Goal: Information Seeking & Learning: Learn about a topic

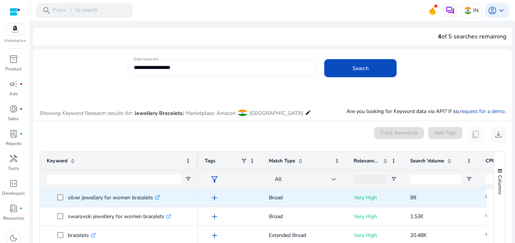
scroll to position [90, 0]
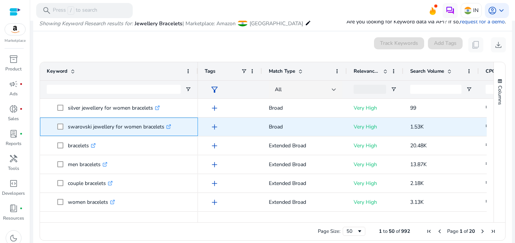
click at [170, 127] on icon at bounding box center [169, 127] width 4 height 4
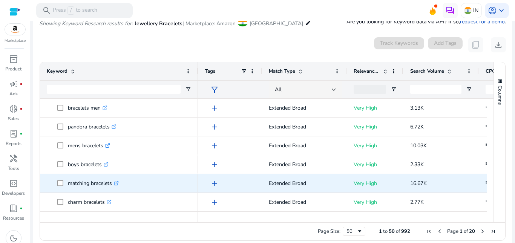
scroll to position [226, 0]
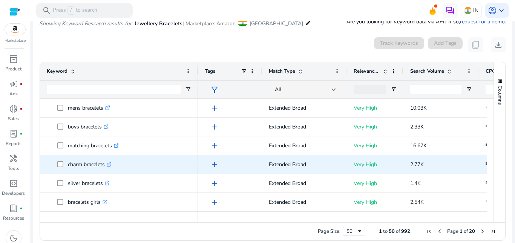
click at [112, 166] on icon ".st0{fill:#2c8af8}" at bounding box center [109, 164] width 5 height 5
drag, startPoint x: 66, startPoint y: 164, endPoint x: 106, endPoint y: 166, distance: 39.2
click at [106, 166] on span "charm bracelets .st0{fill:#2c8af8}" at bounding box center [124, 164] width 134 height 15
copy span "charm bracelets"
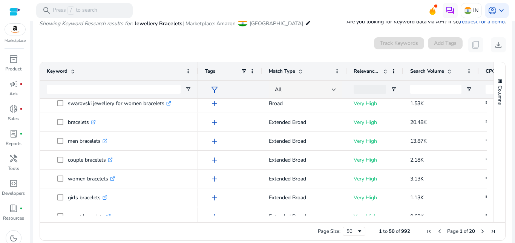
scroll to position [0, 0]
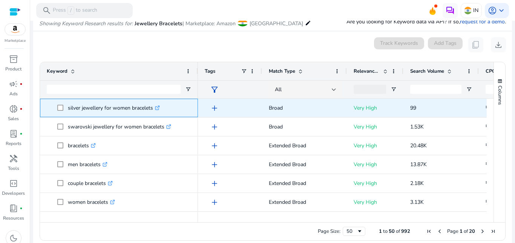
drag, startPoint x: 67, startPoint y: 108, endPoint x: 154, endPoint y: 114, distance: 87.7
click at [154, 114] on span "silver jewellery for women bracelets .st0{fill:#2c8af8}" at bounding box center [124, 107] width 134 height 15
copy span "silver jewellery for women bracelets"
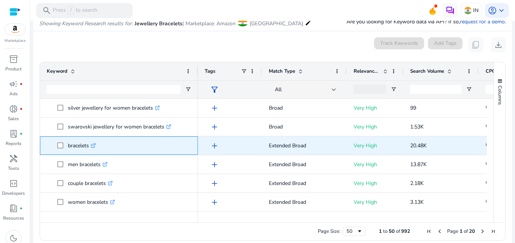
drag, startPoint x: 89, startPoint y: 148, endPoint x: 69, endPoint y: 144, distance: 21.0
click at [69, 144] on p "bracelets .st0{fill:#2c8af8}" at bounding box center [82, 145] width 28 height 15
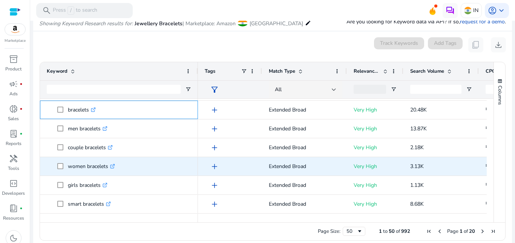
scroll to position [38, 0]
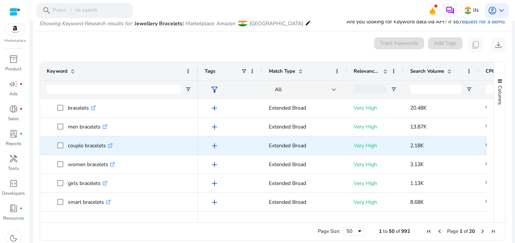
click at [112, 147] on icon at bounding box center [110, 146] width 4 height 4
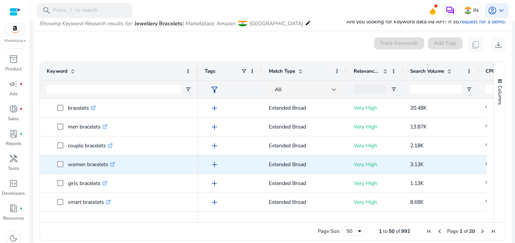
click at [114, 164] on icon at bounding box center [113, 163] width 3 height 3
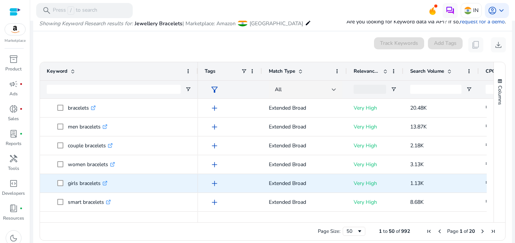
click at [110, 184] on div "girls bracelets .st0{fill:#2c8af8}" at bounding box center [89, 183] width 43 height 15
click at [105, 184] on icon at bounding box center [105, 184] width 4 height 4
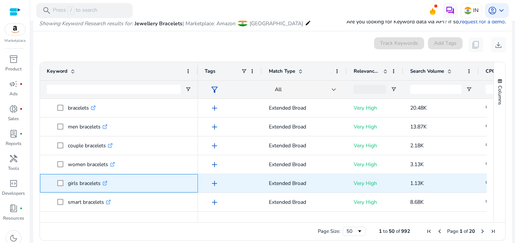
drag, startPoint x: 73, startPoint y: 182, endPoint x: 101, endPoint y: 185, distance: 28.1
click at [101, 185] on span "girls bracelets .st0{fill:#2c8af8}" at bounding box center [124, 183] width 134 height 15
copy span "girls bracelets"
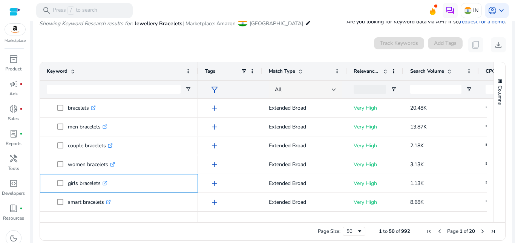
copy span "girls bracelets"
